Goal: Information Seeking & Learning: Compare options

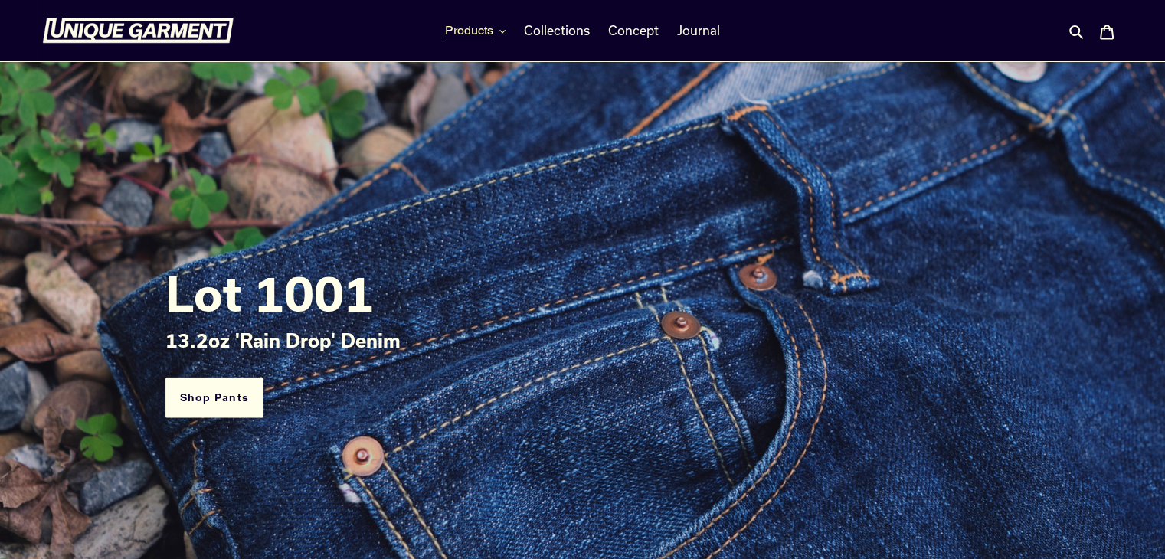
click at [505, 31] on icon "button" at bounding box center [502, 31] width 6 height 3
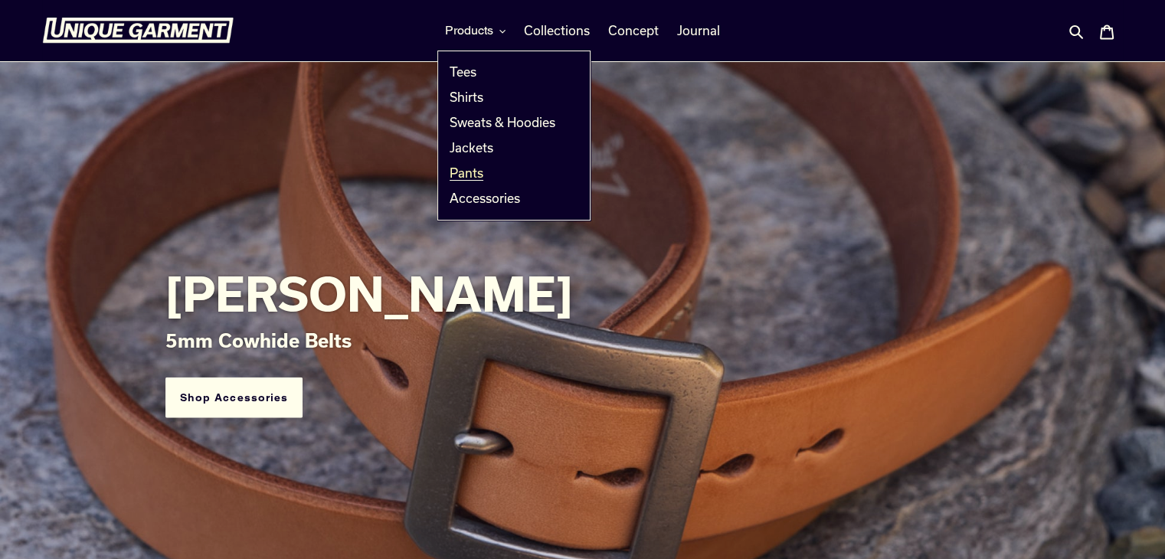
click at [476, 175] on span "Pants" at bounding box center [466, 172] width 34 height 15
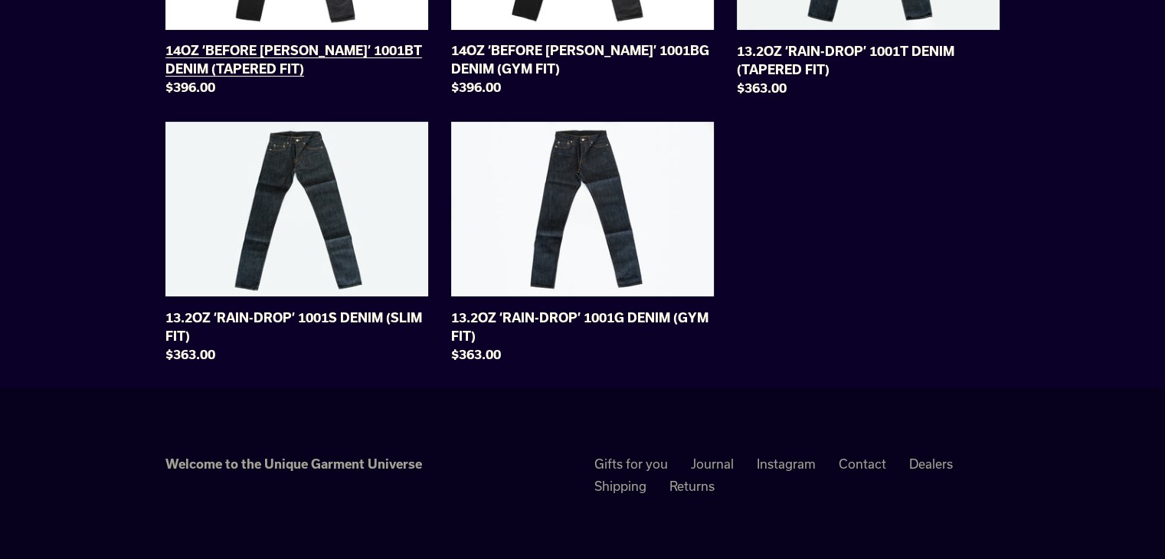
scroll to position [328, 0]
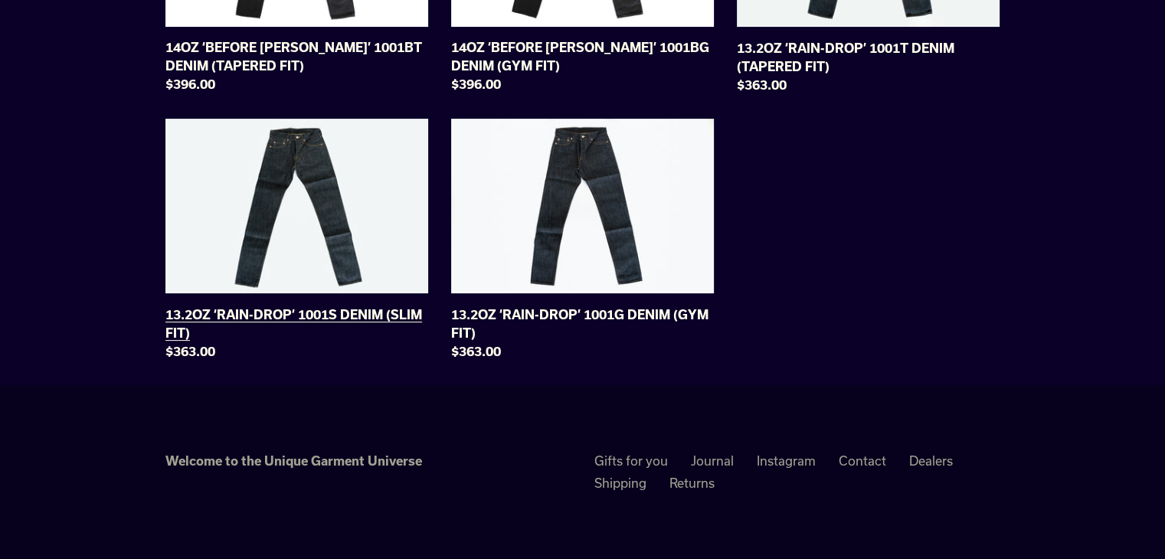
click at [324, 198] on link "13.2OZ ‘RAIN-DROP’ 1001S DENIM (SLIM FIT)" at bounding box center [296, 243] width 263 height 248
click at [296, 258] on link "13.2OZ ‘RAIN-DROP’ 1001S DENIM (SLIM FIT)" at bounding box center [296, 243] width 263 height 248
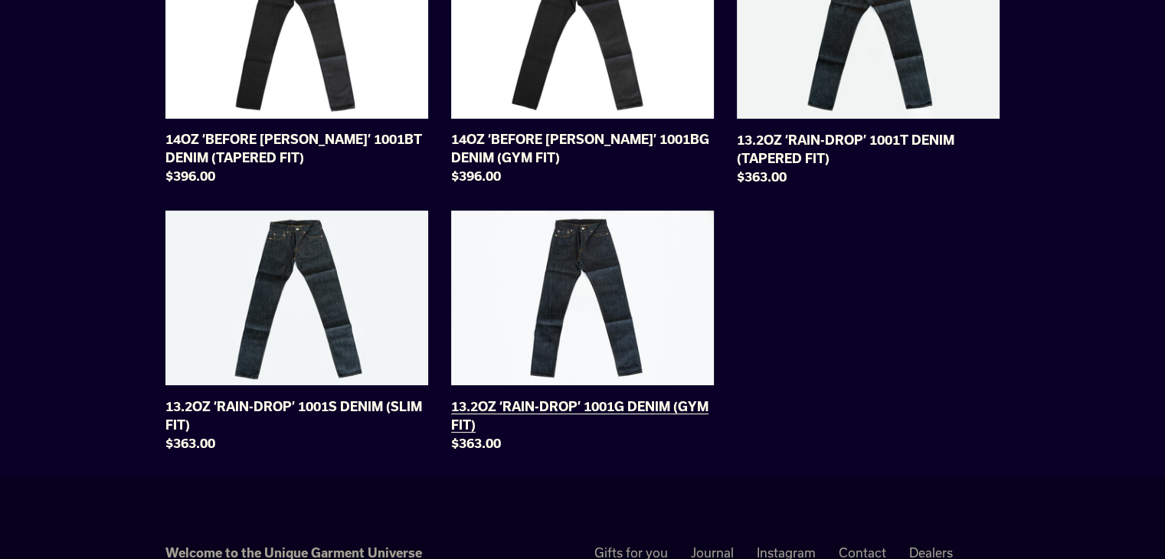
click at [607, 361] on link "13.2OZ ‘RAIN-DROP’ 1001G DENIM (GYM FIT)" at bounding box center [582, 335] width 263 height 248
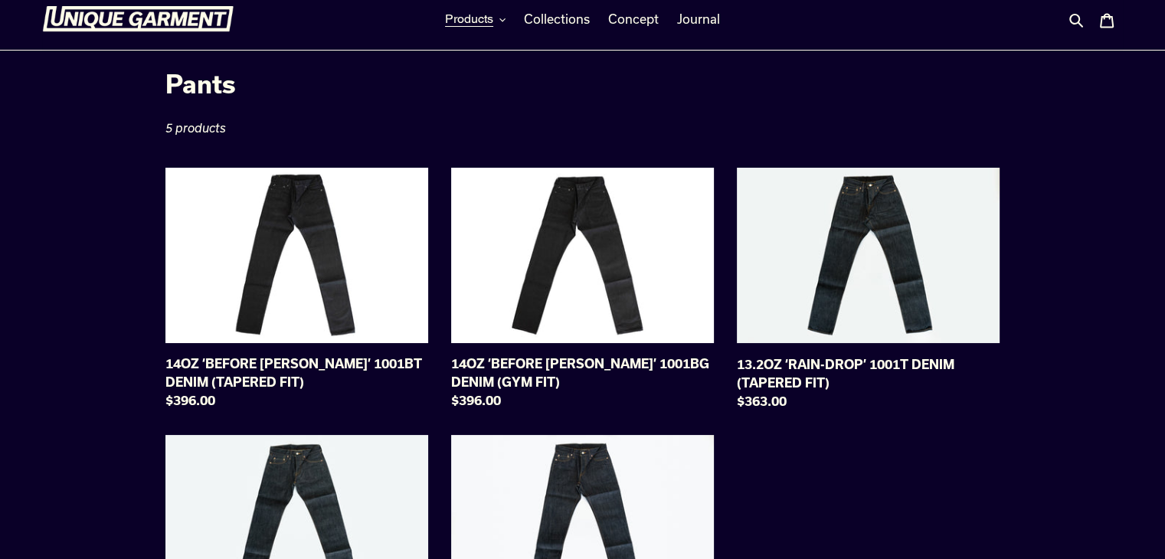
scroll to position [11, 0]
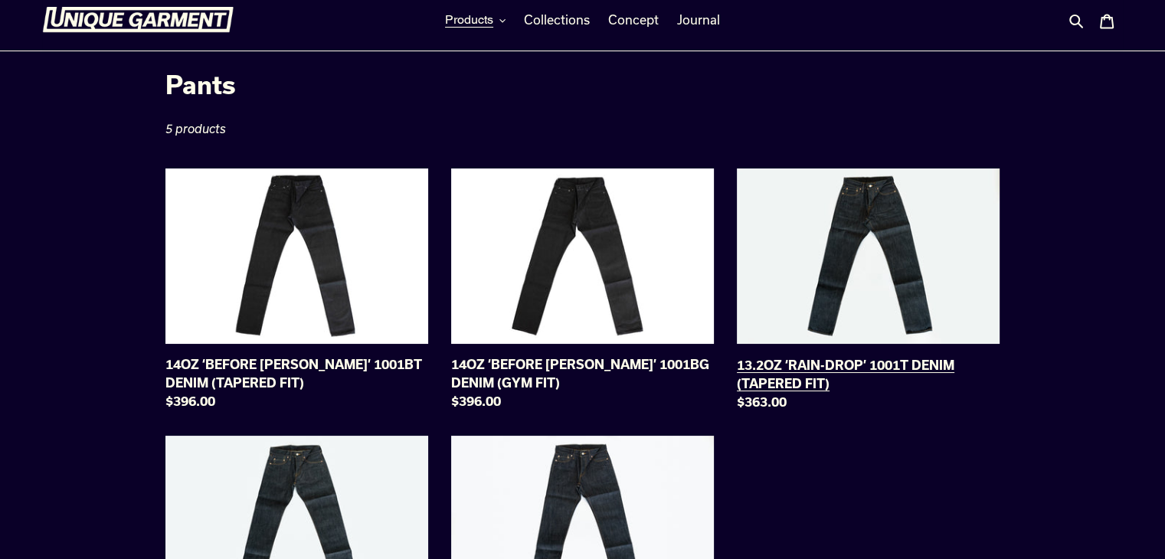
click at [913, 253] on link "13.2OZ ‘RAIN-DROP’ 1001T DENIM (TAPERED FIT)" at bounding box center [868, 292] width 263 height 248
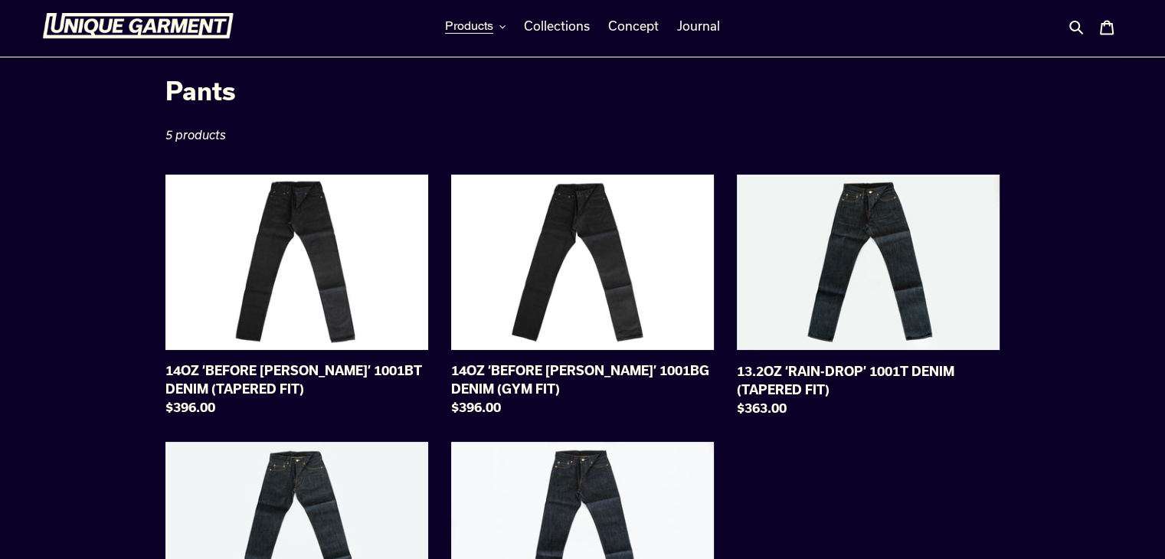
scroll to position [2, 0]
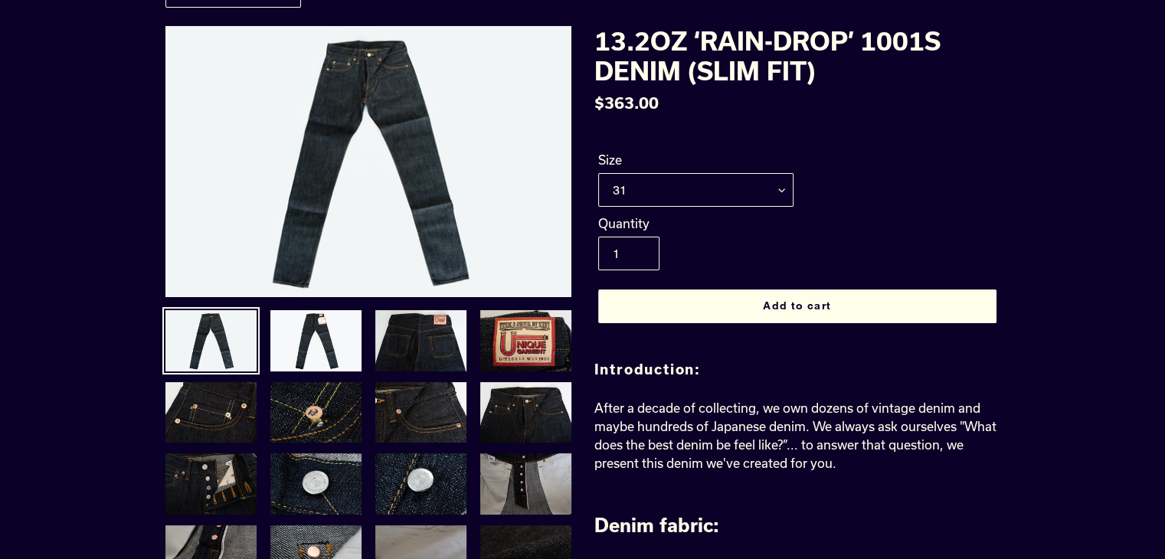
scroll to position [109, 0]
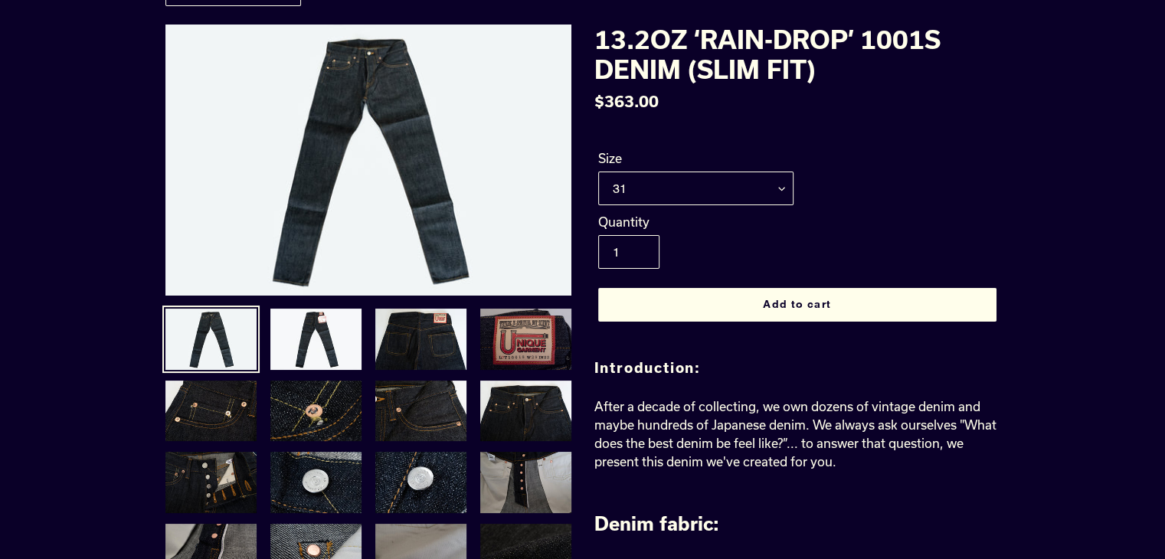
click at [518, 359] on img at bounding box center [526, 339] width 94 height 64
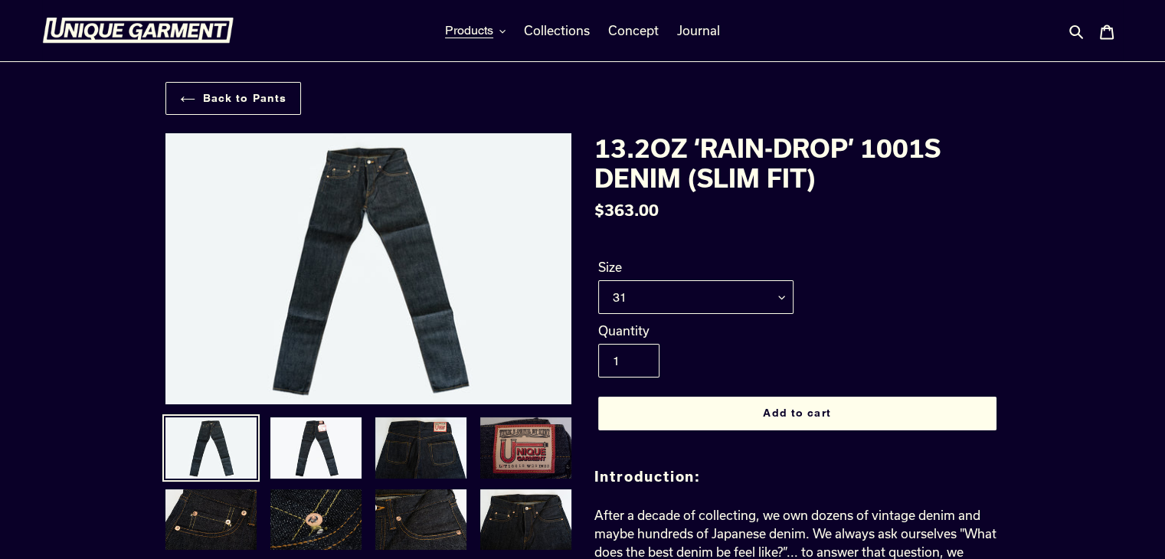
click at [527, 433] on img at bounding box center [526, 448] width 94 height 64
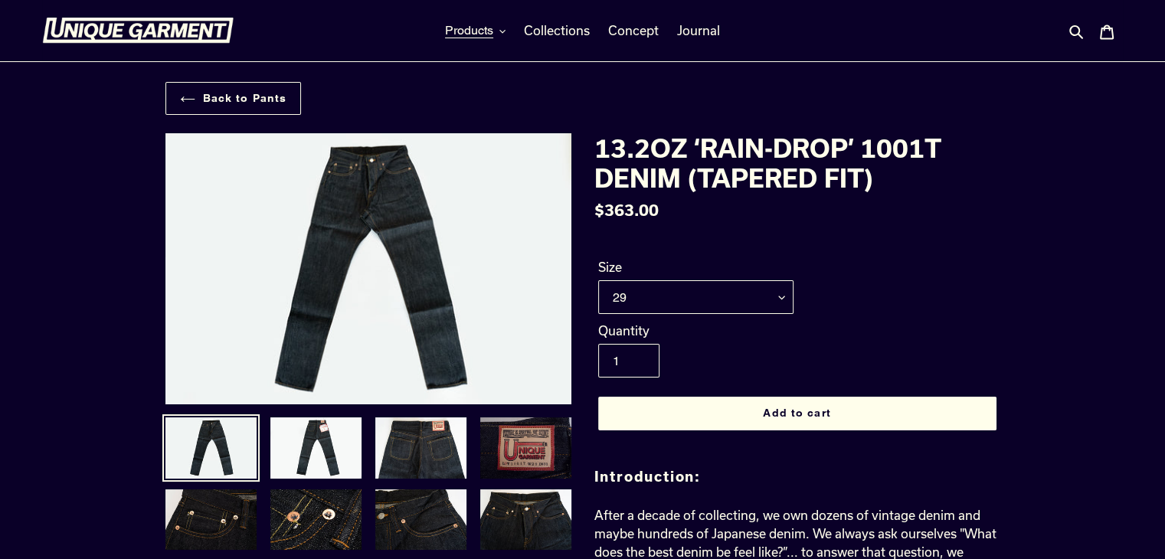
click at [537, 423] on img at bounding box center [526, 448] width 94 height 64
